Goal: Transaction & Acquisition: Purchase product/service

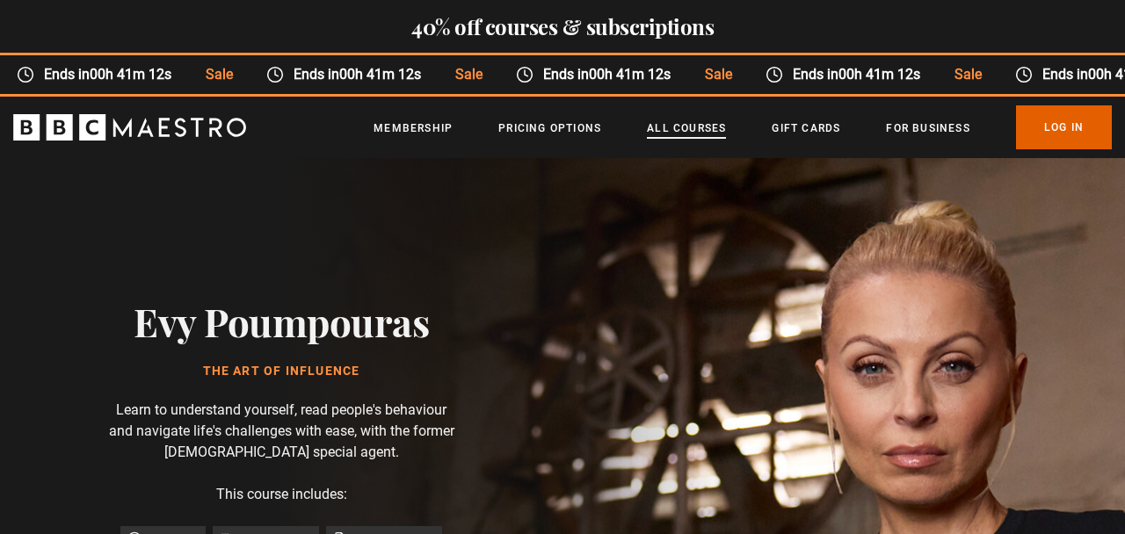
click at [693, 127] on link "All Courses" at bounding box center [686, 129] width 79 height 18
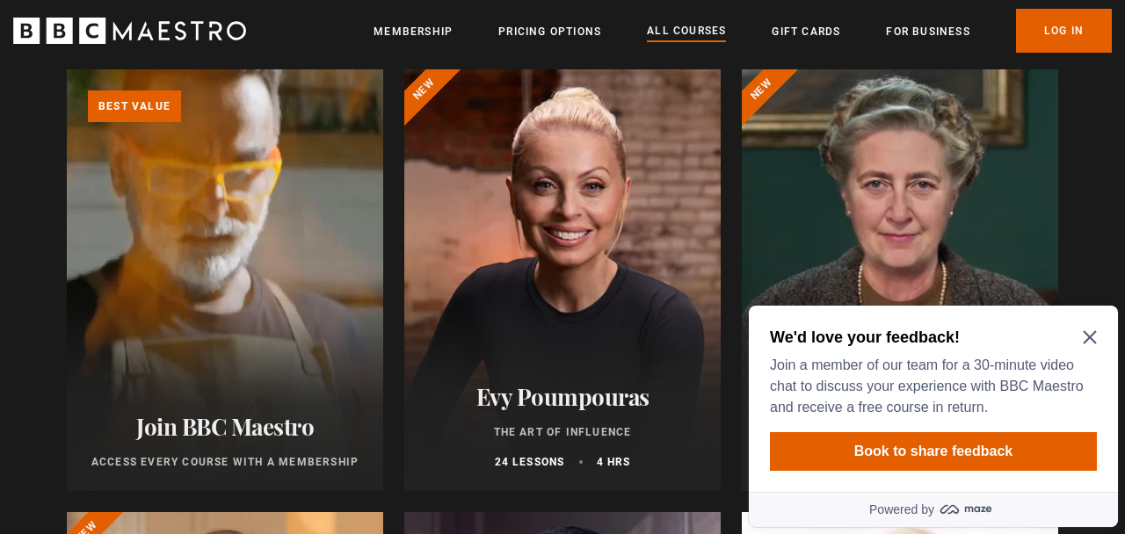
click at [1090, 333] on icon "Close Maze Prompt" at bounding box center [1090, 337] width 14 height 14
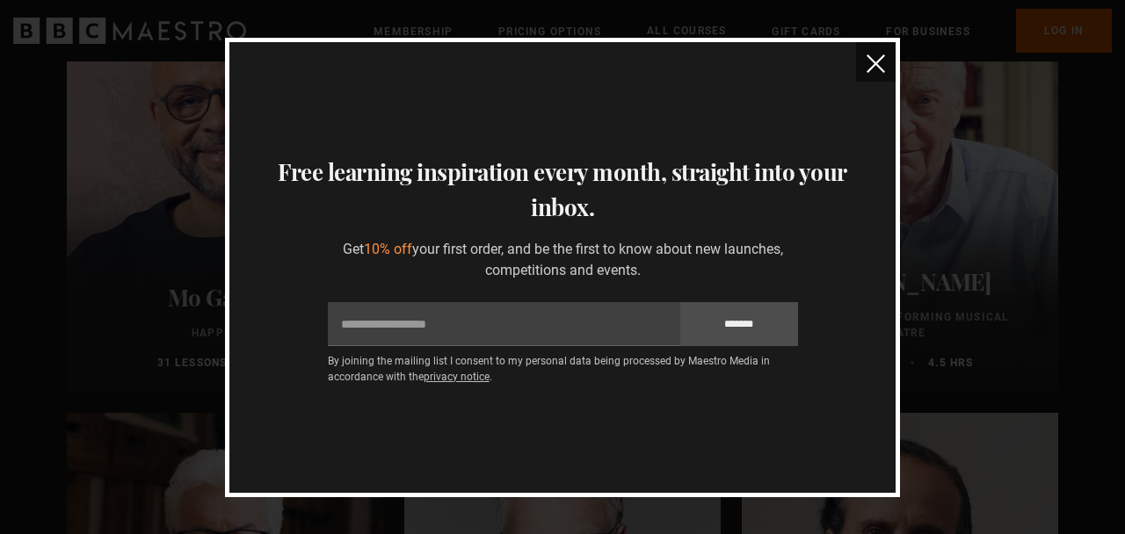
scroll to position [3463, 0]
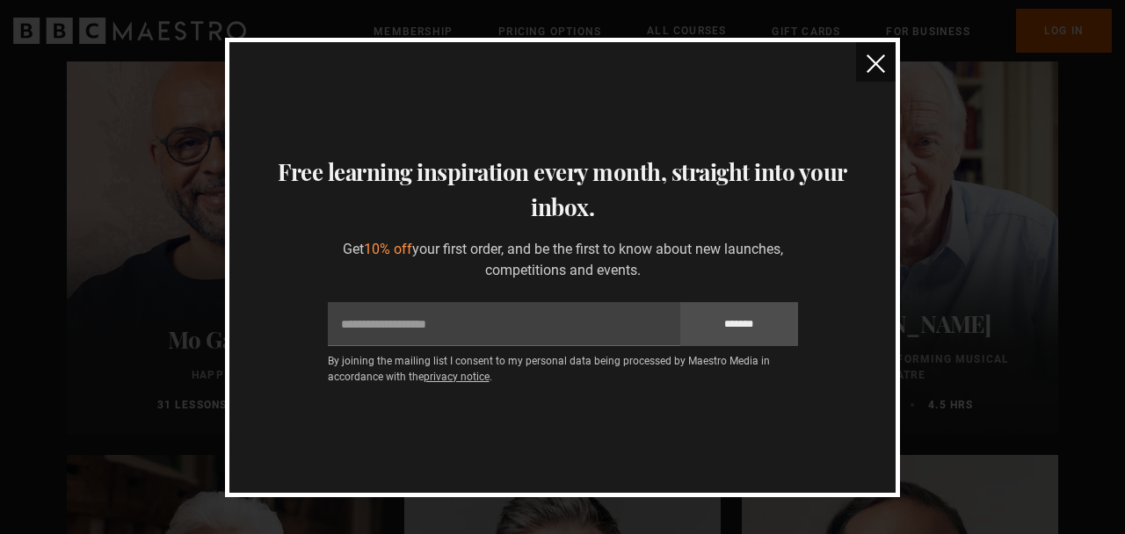
click at [873, 66] on img "close" at bounding box center [875, 63] width 18 height 18
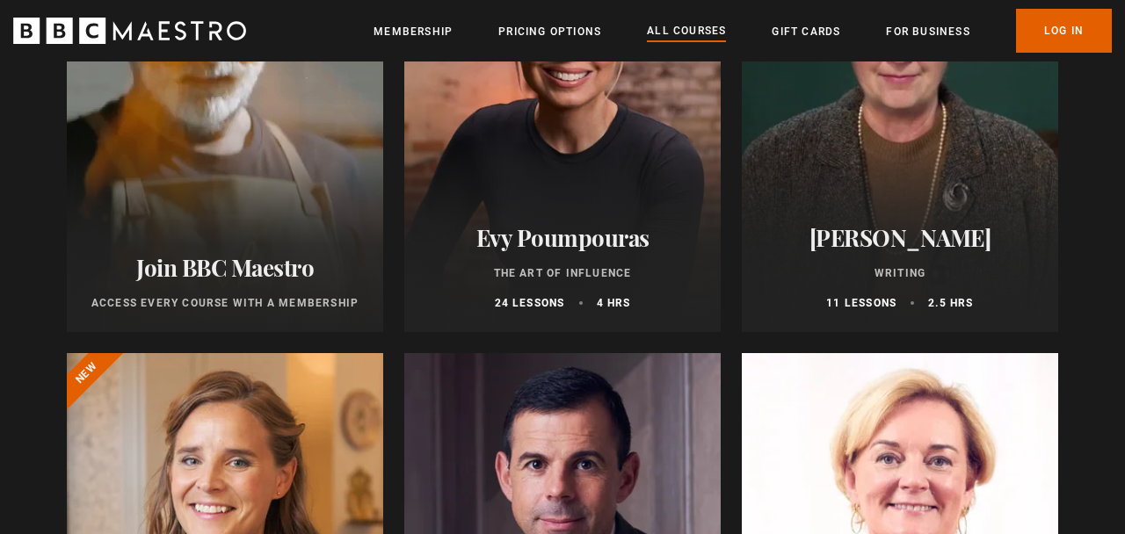
scroll to position [484, 0]
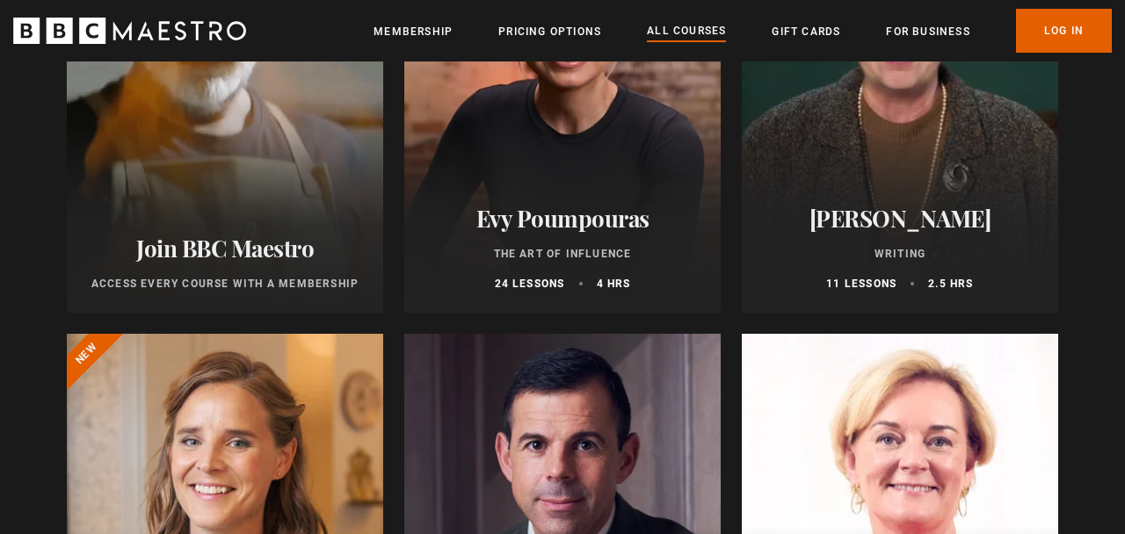
click at [596, 218] on h2 "Evy Poumpouras" at bounding box center [562, 218] width 274 height 27
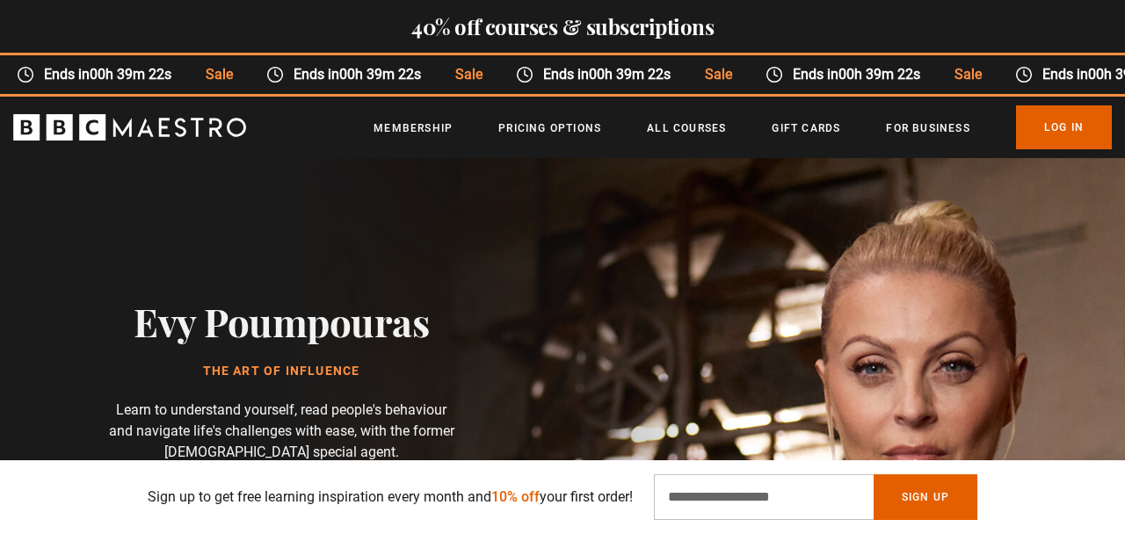
scroll to position [241, 0]
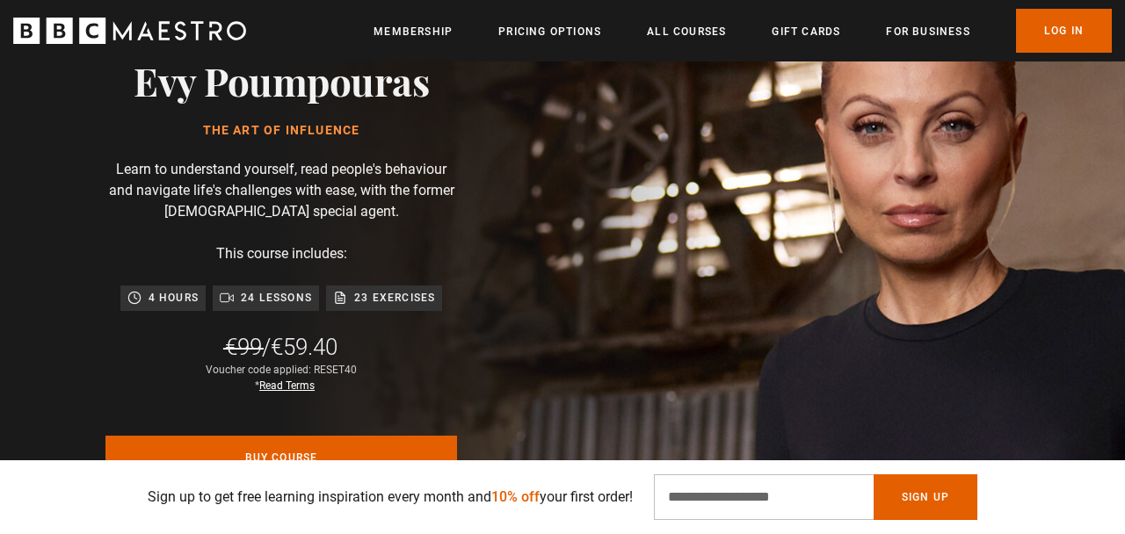
click at [241, 293] on div "24 lessons" at bounding box center [266, 298] width 92 height 18
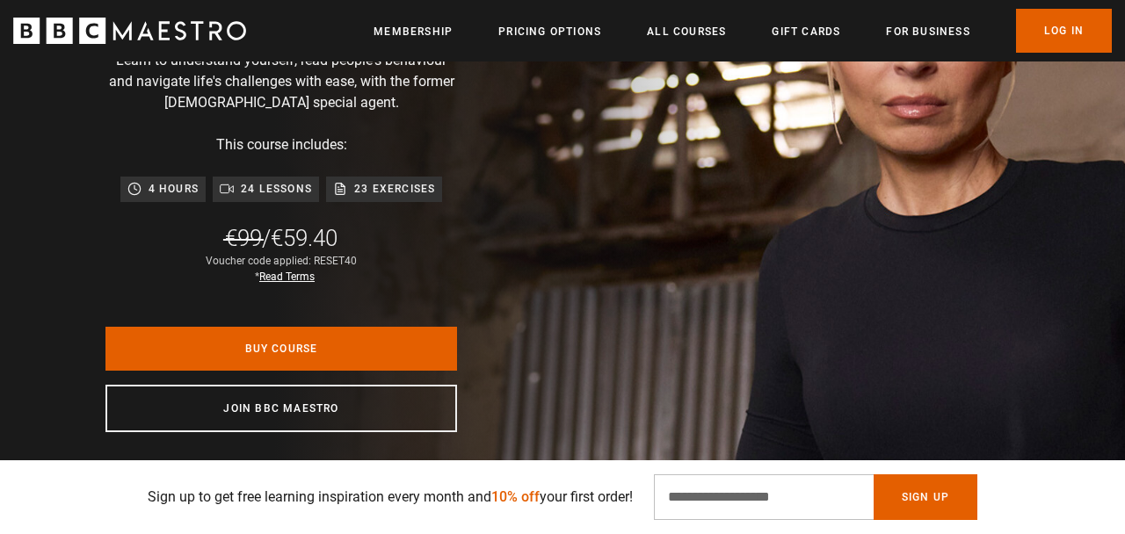
scroll to position [403, 0]
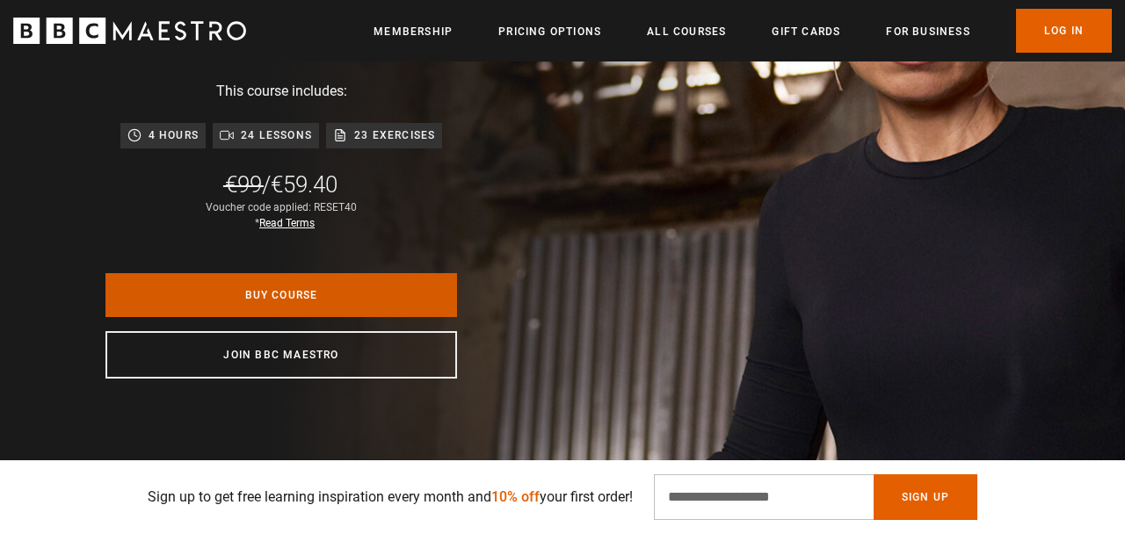
click at [261, 300] on link "Buy Course" at bounding box center [280, 295] width 351 height 44
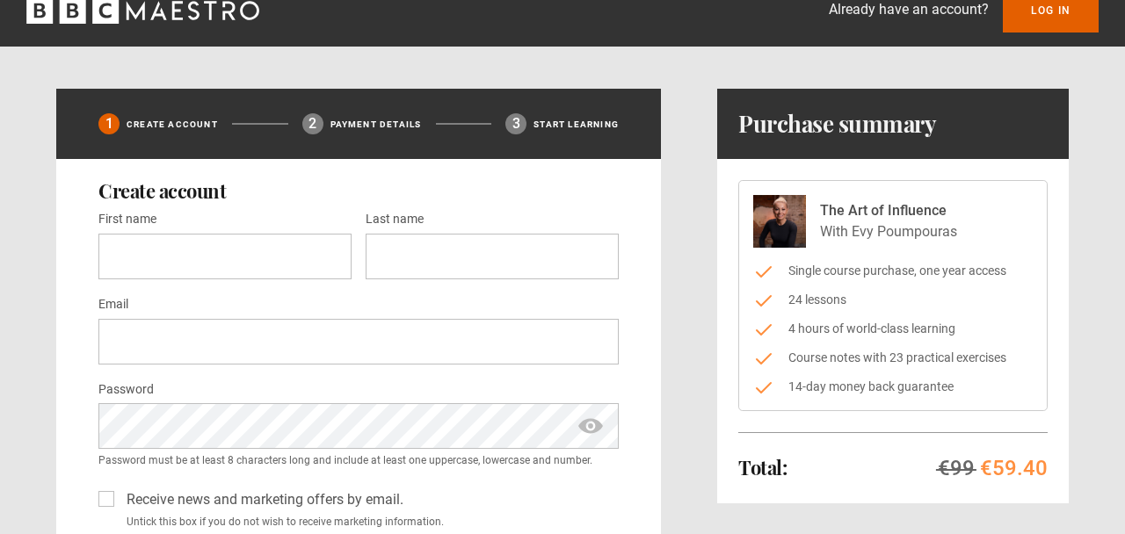
scroll to position [32, 0]
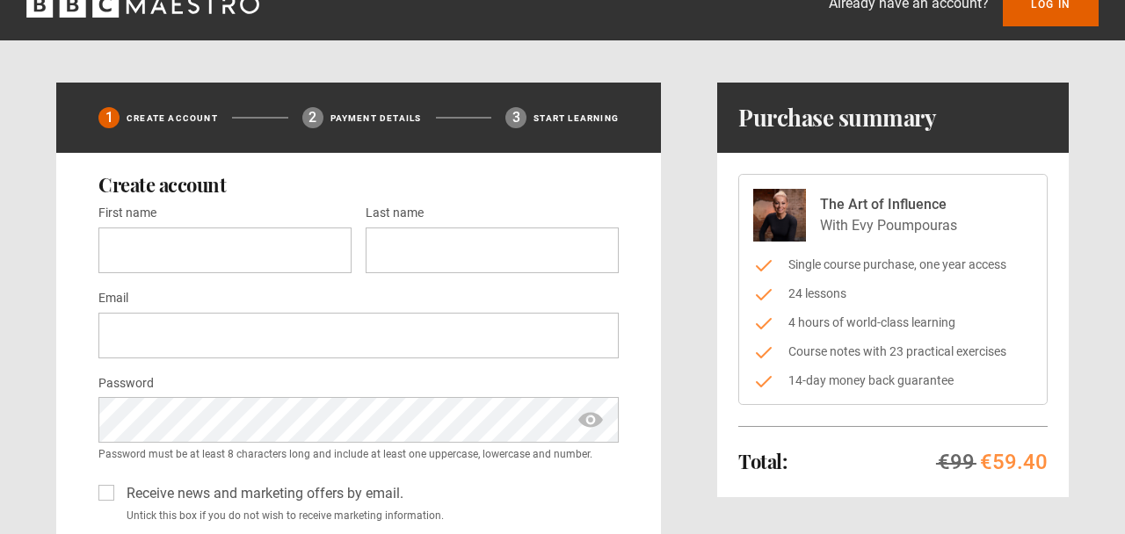
click at [786, 223] on img at bounding box center [779, 215] width 53 height 53
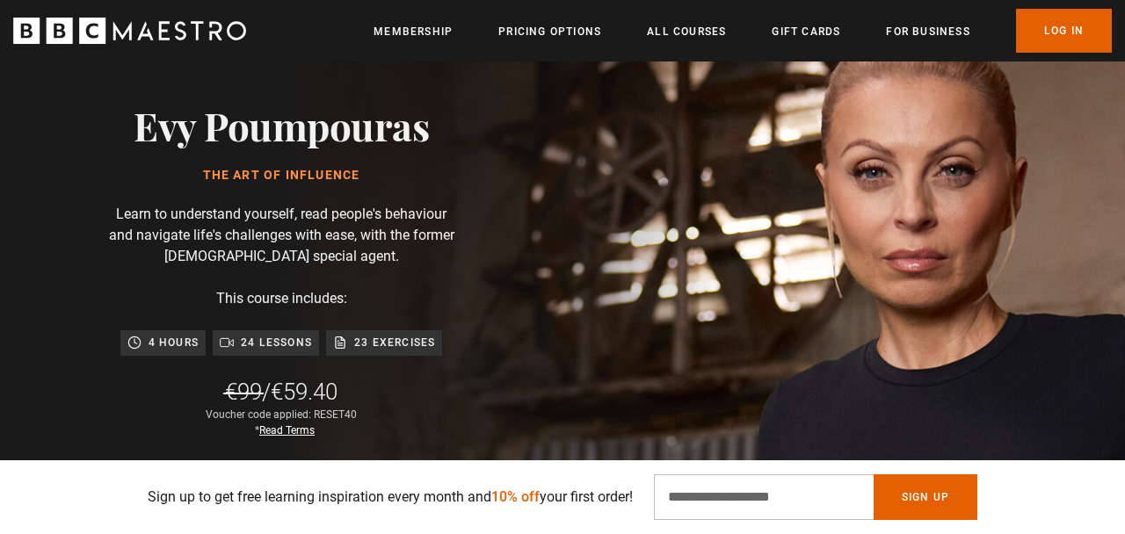
scroll to position [206, 0]
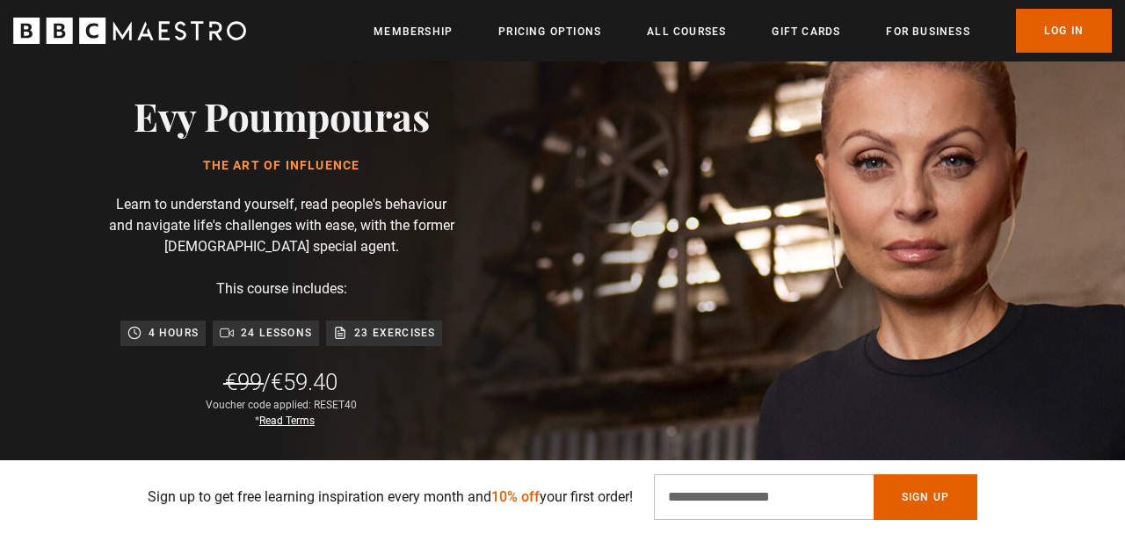
click at [740, 214] on img at bounding box center [624, 335] width 1125 height 765
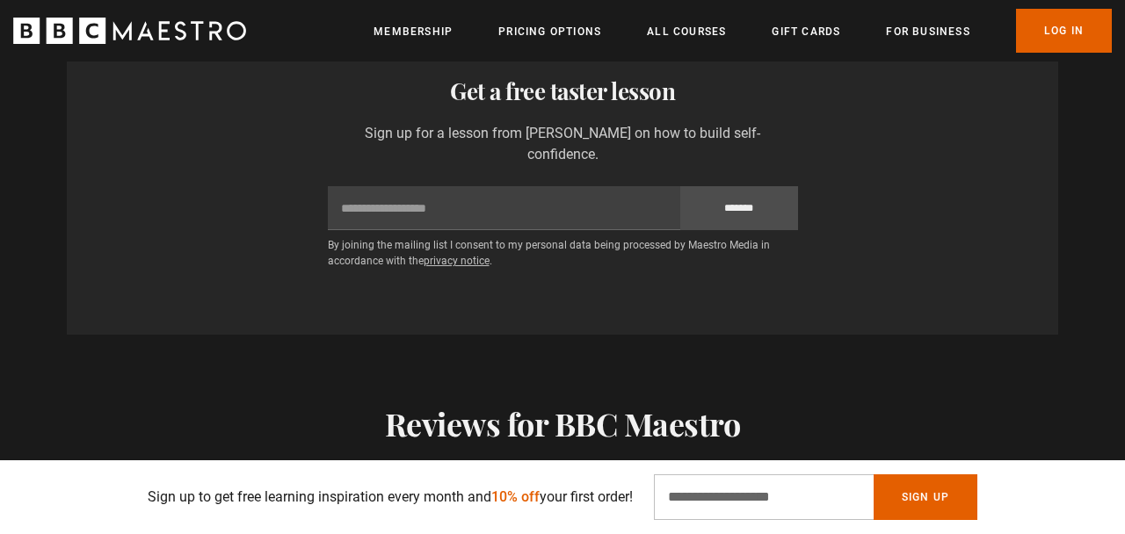
scroll to position [3664, 0]
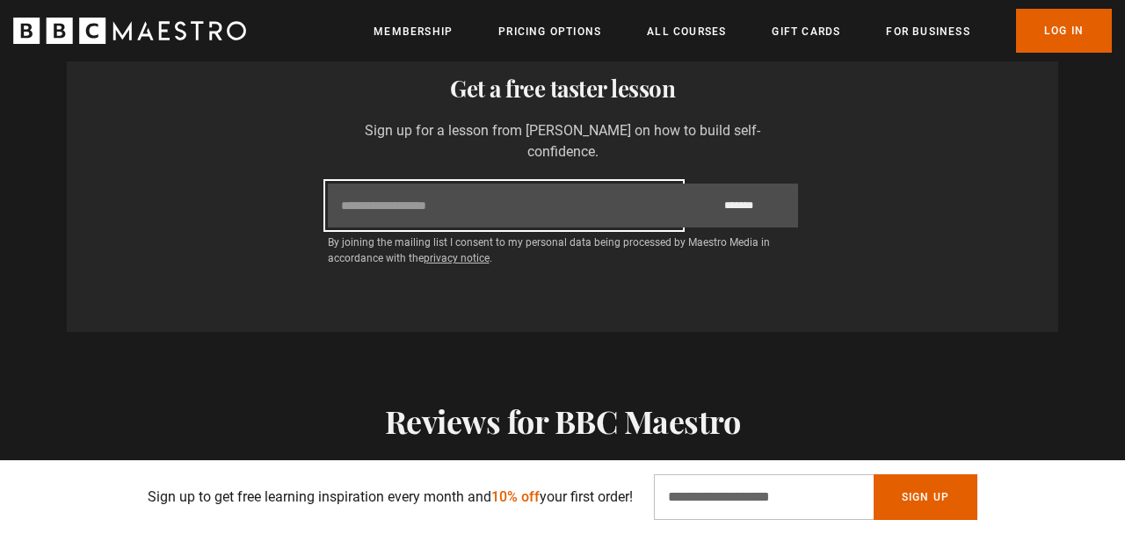
click at [488, 200] on input "Email" at bounding box center [504, 206] width 352 height 44
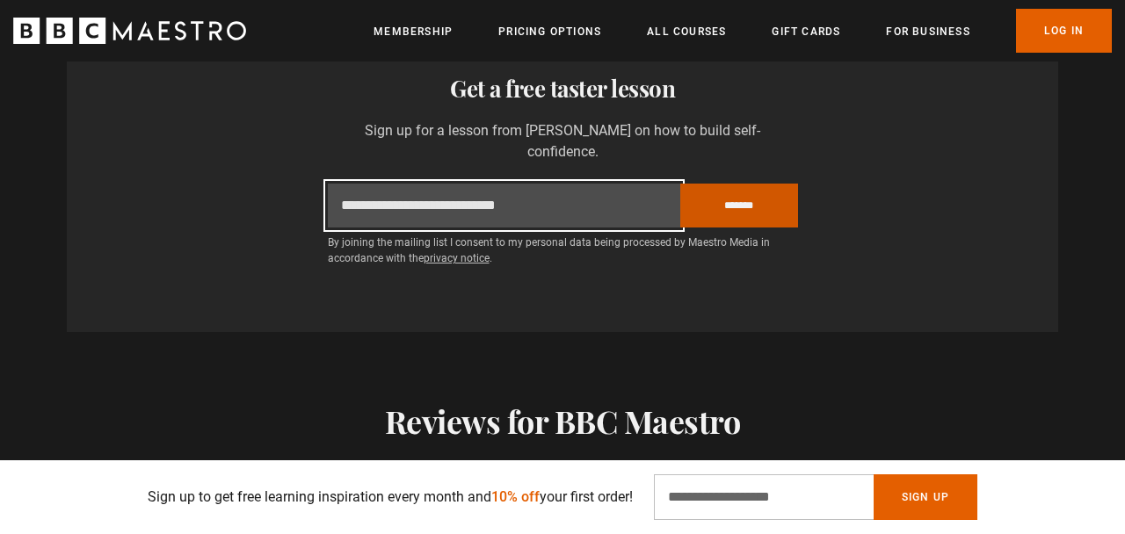
type input "**********"
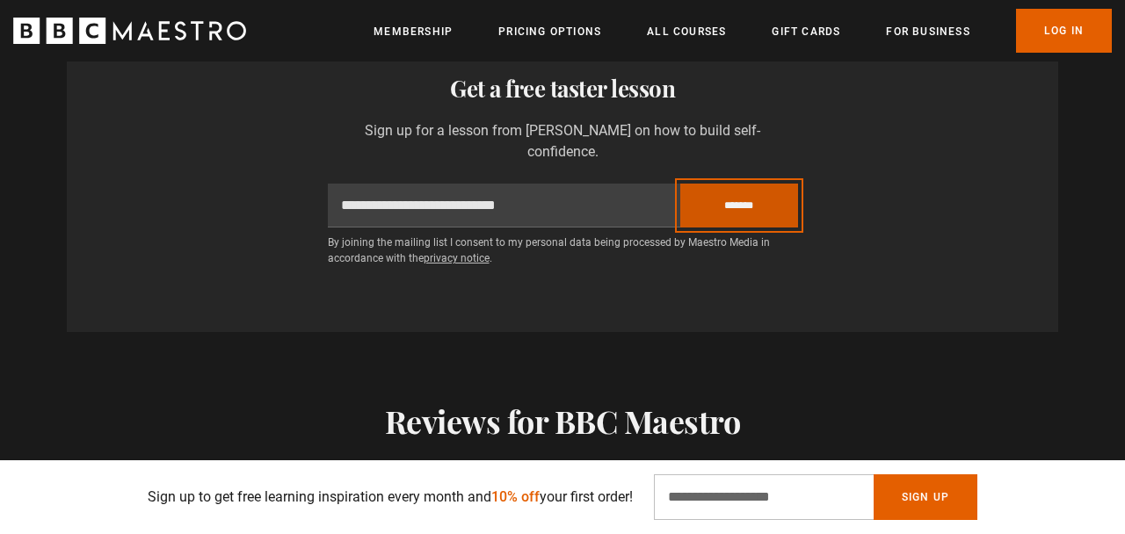
click at [714, 206] on input "*******" at bounding box center [739, 206] width 118 height 44
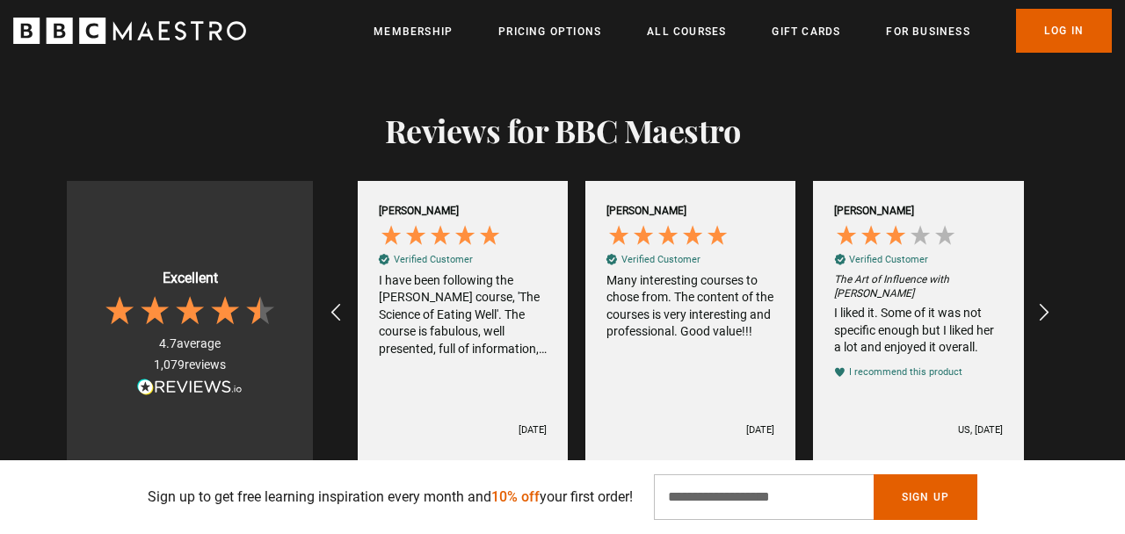
scroll to position [3832, 0]
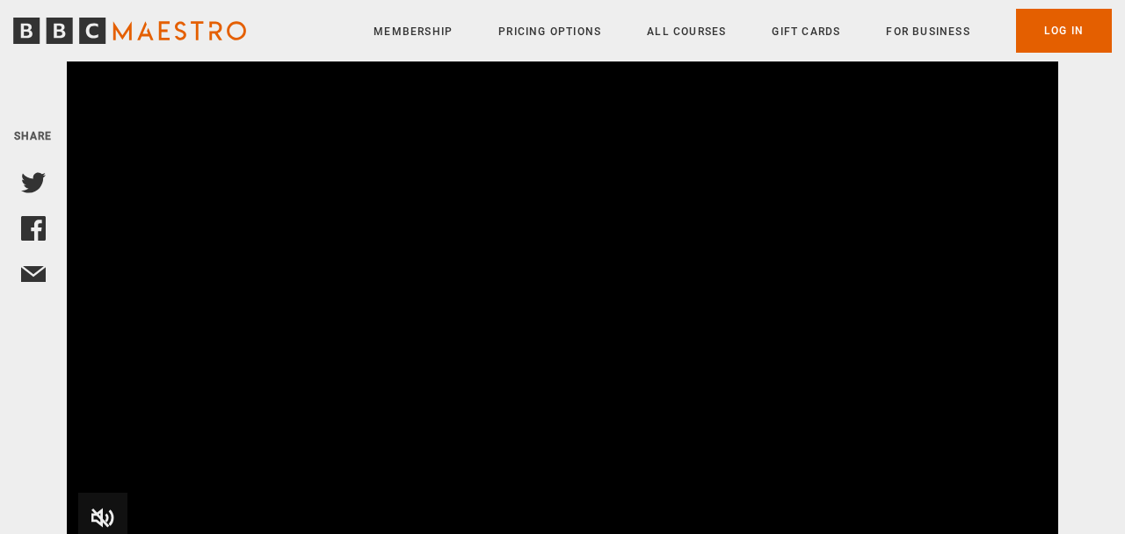
scroll to position [275, 0]
click at [90, 493] on span "Video Player" at bounding box center [102, 516] width 49 height 49
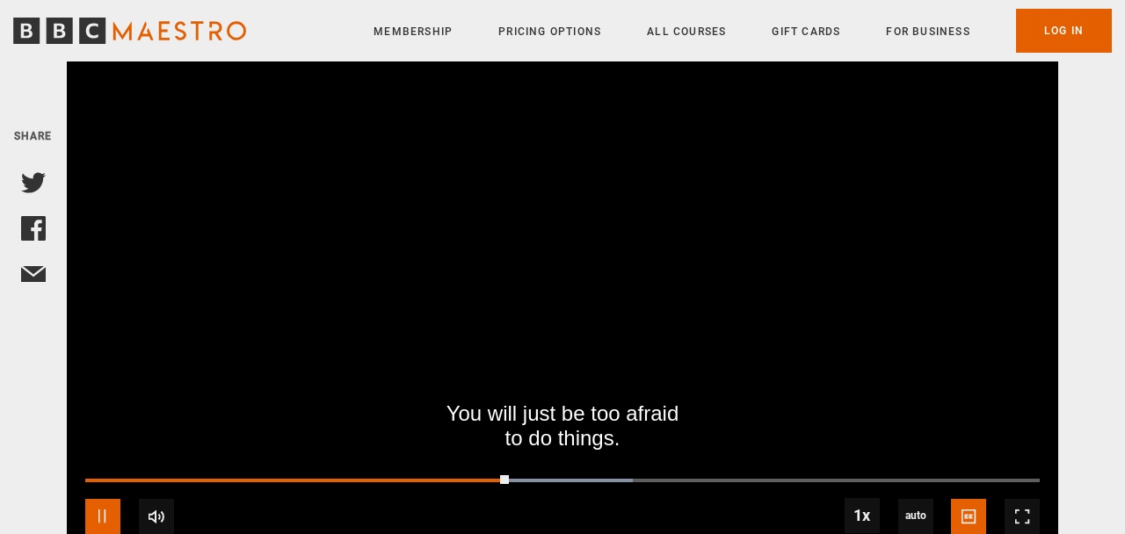
click at [108, 499] on span "Video Player" at bounding box center [102, 516] width 35 height 35
